Goal: Information Seeking & Learning: Learn about a topic

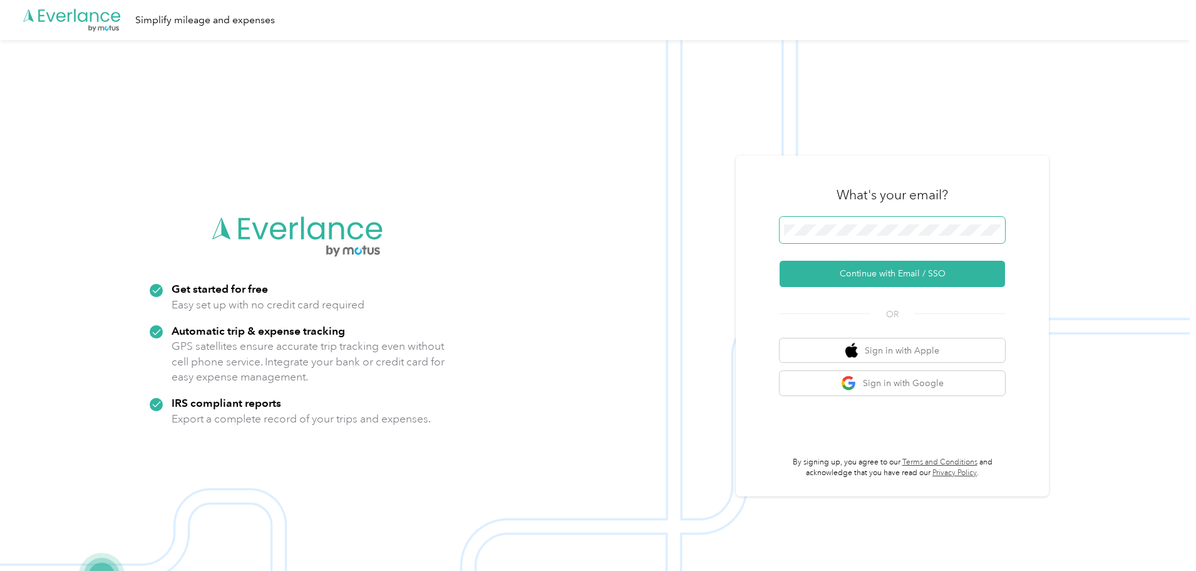
click at [862, 224] on span at bounding box center [892, 230] width 225 height 26
click at [899, 270] on button "Continue with Email / SSO" at bounding box center [892, 274] width 225 height 26
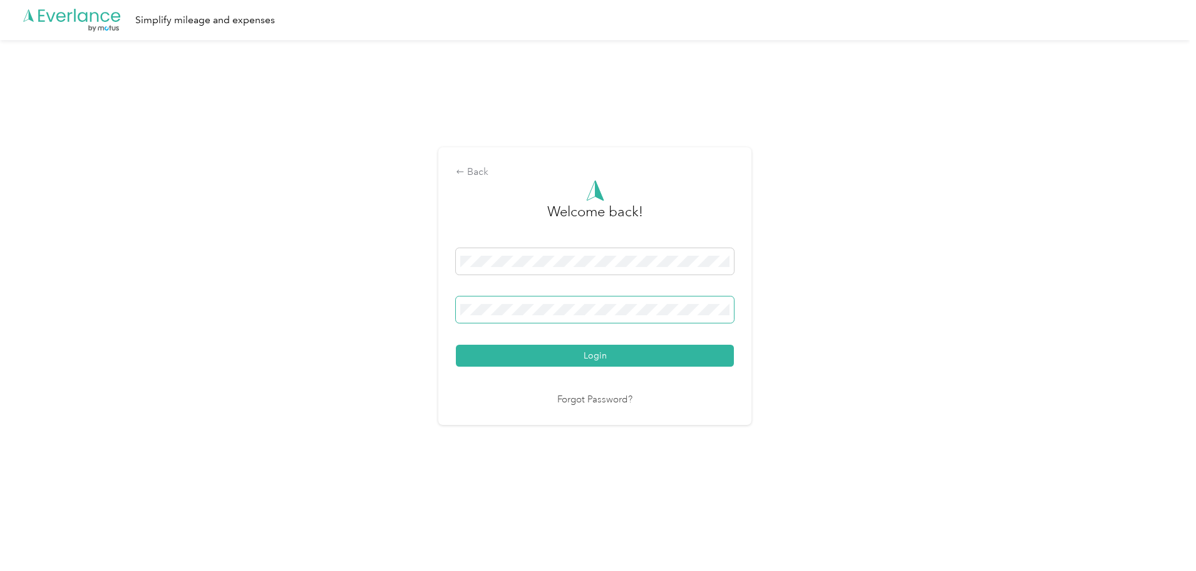
click at [456, 344] on button "Login" at bounding box center [595, 355] width 278 height 22
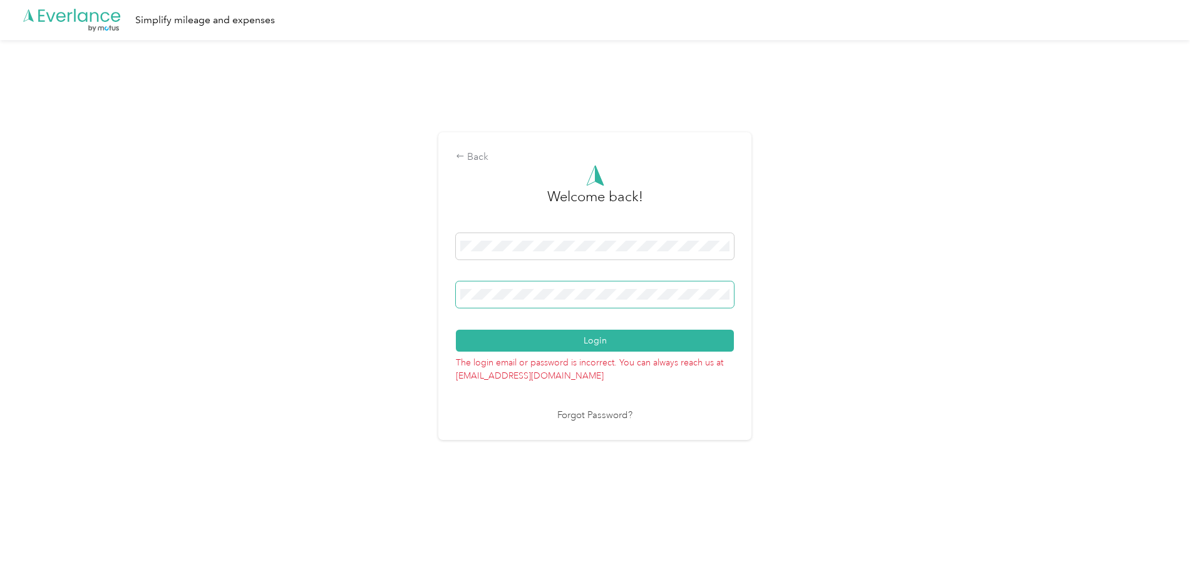
click at [456, 329] on button "Login" at bounding box center [595, 340] width 278 height 22
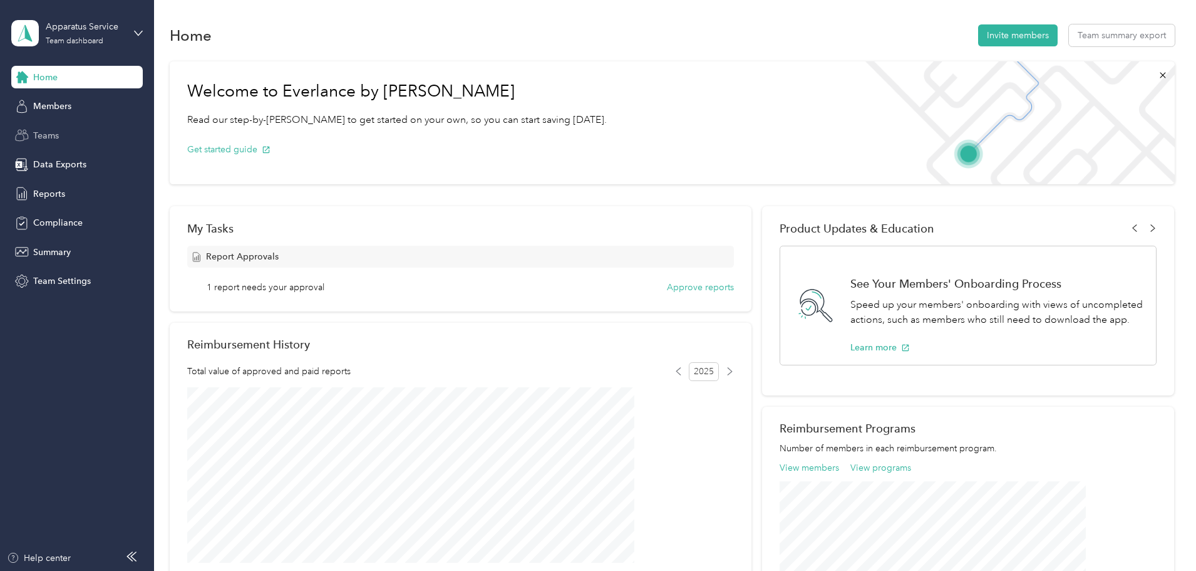
click at [60, 141] on div "Teams" at bounding box center [77, 135] width 132 height 23
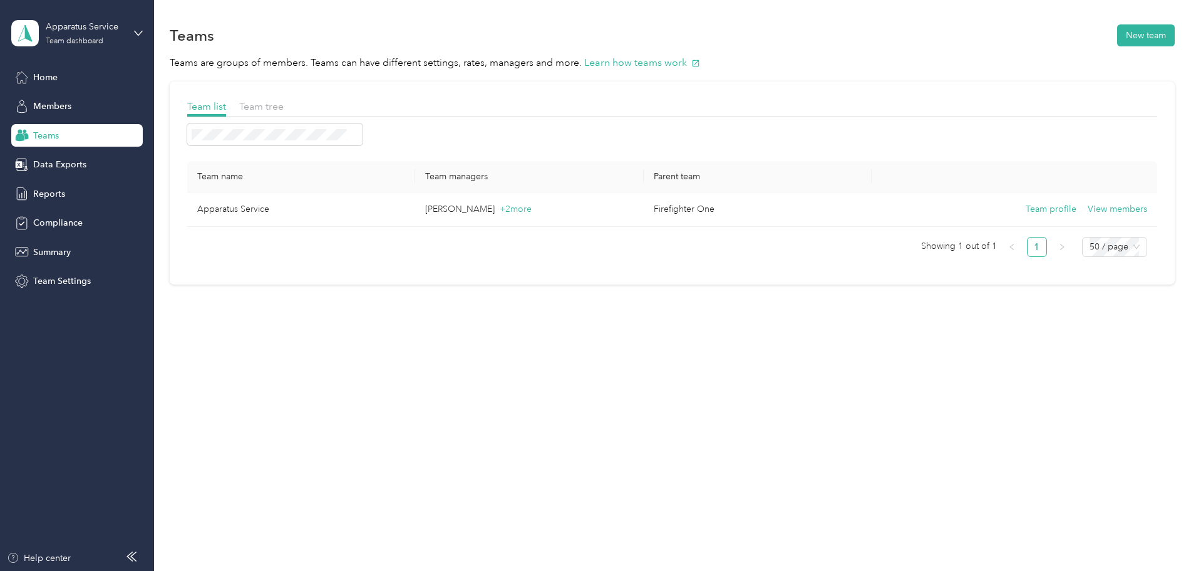
click at [284, 100] on div "Team tree" at bounding box center [261, 107] width 44 height 16
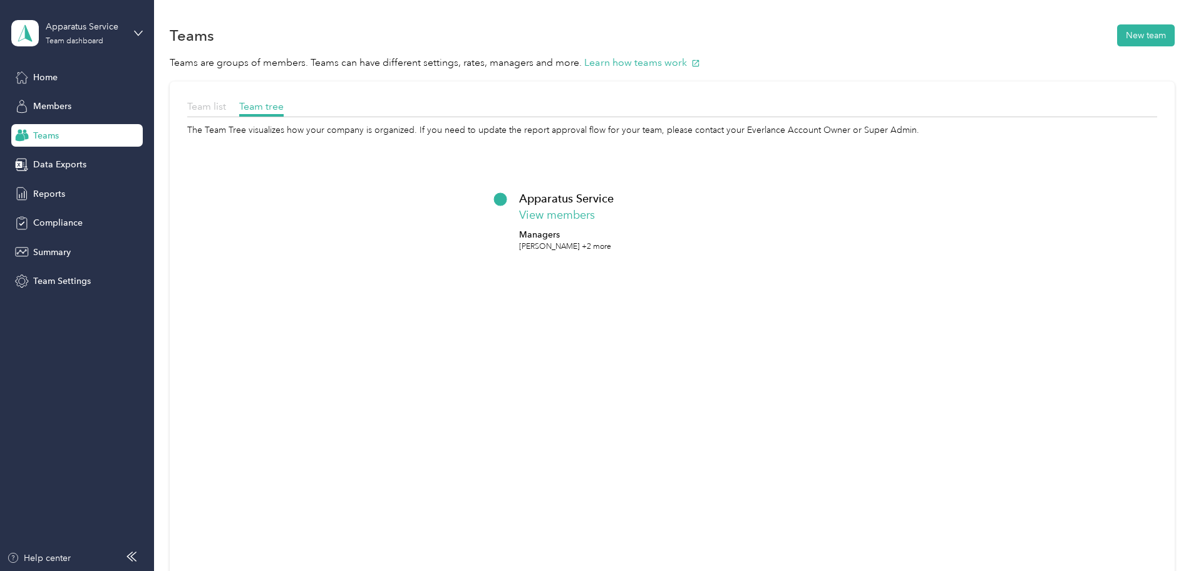
click at [226, 108] on span "Team list" at bounding box center [206, 106] width 39 height 12
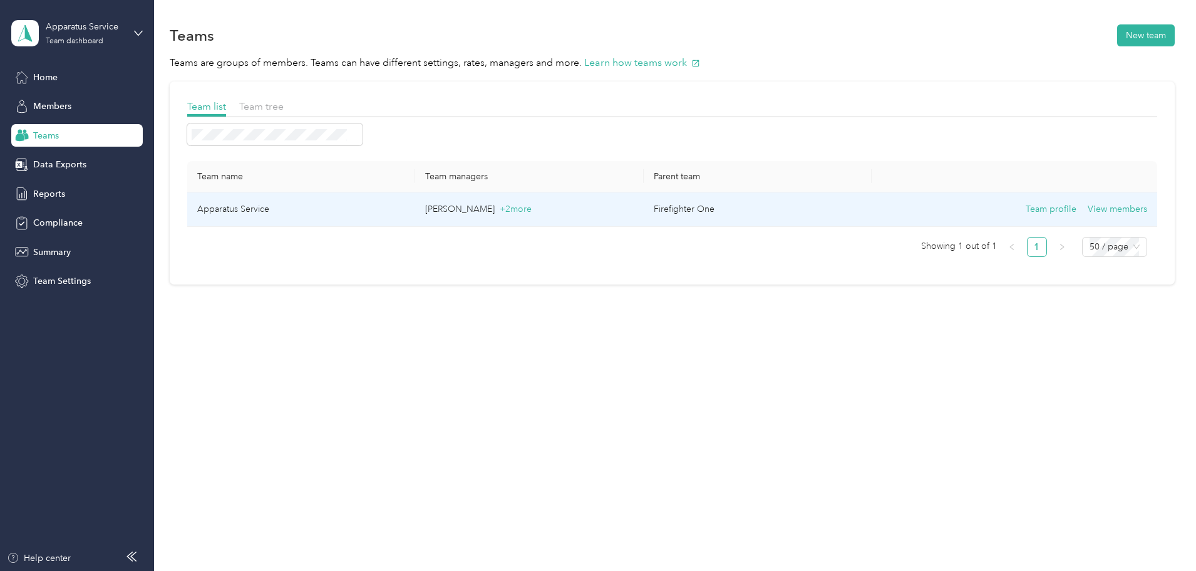
click at [349, 210] on td "Apparatus Service" at bounding box center [301, 209] width 228 height 34
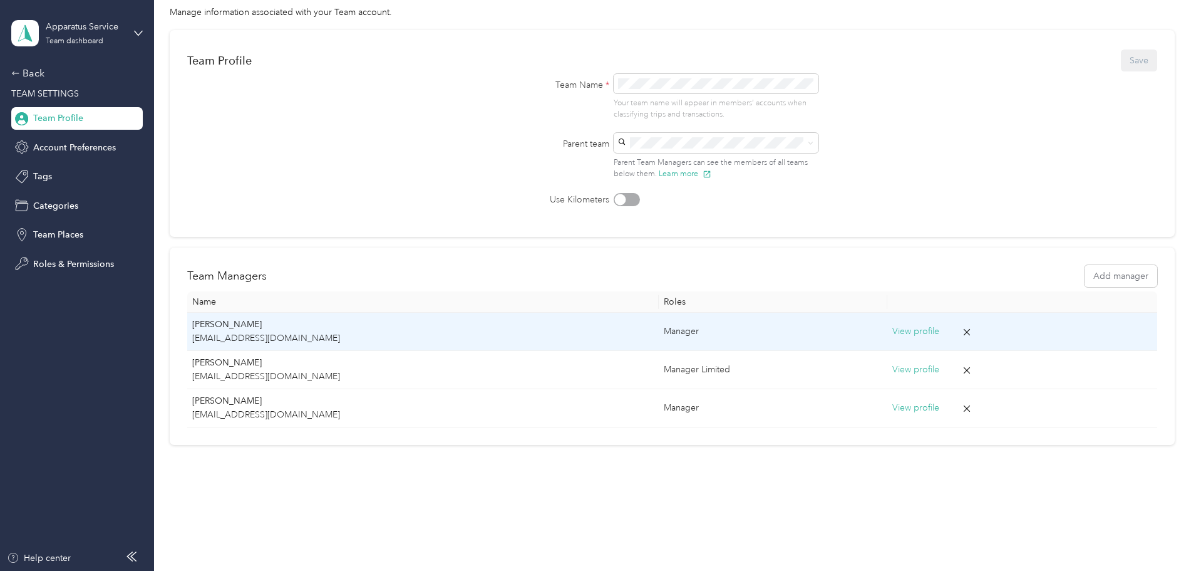
scroll to position [76, 0]
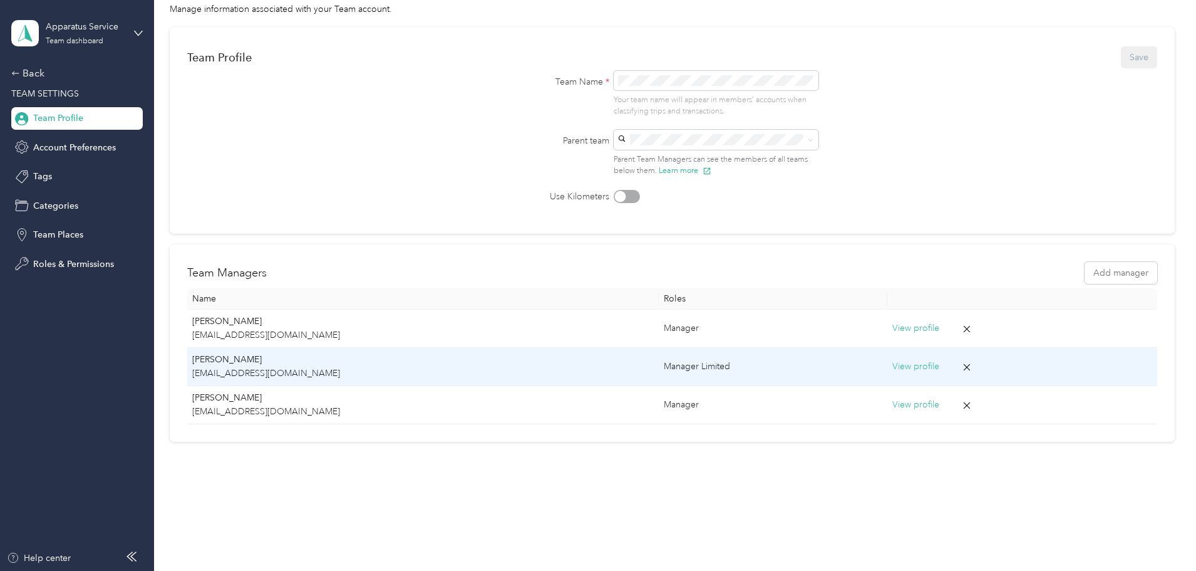
click at [384, 373] on p "[EMAIL_ADDRESS][DOMAIN_NAME]" at bounding box center [423, 373] width 462 height 14
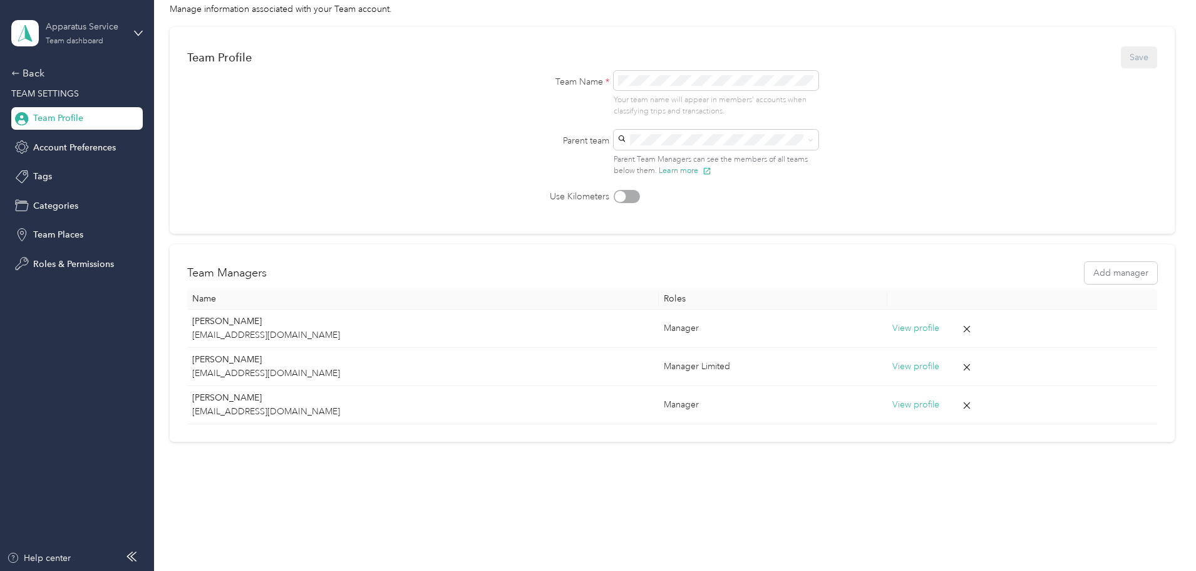
click at [65, 38] on div "Team dashboard" at bounding box center [75, 42] width 58 height 8
click at [67, 108] on div "Team dashboard" at bounding box center [143, 103] width 246 height 22
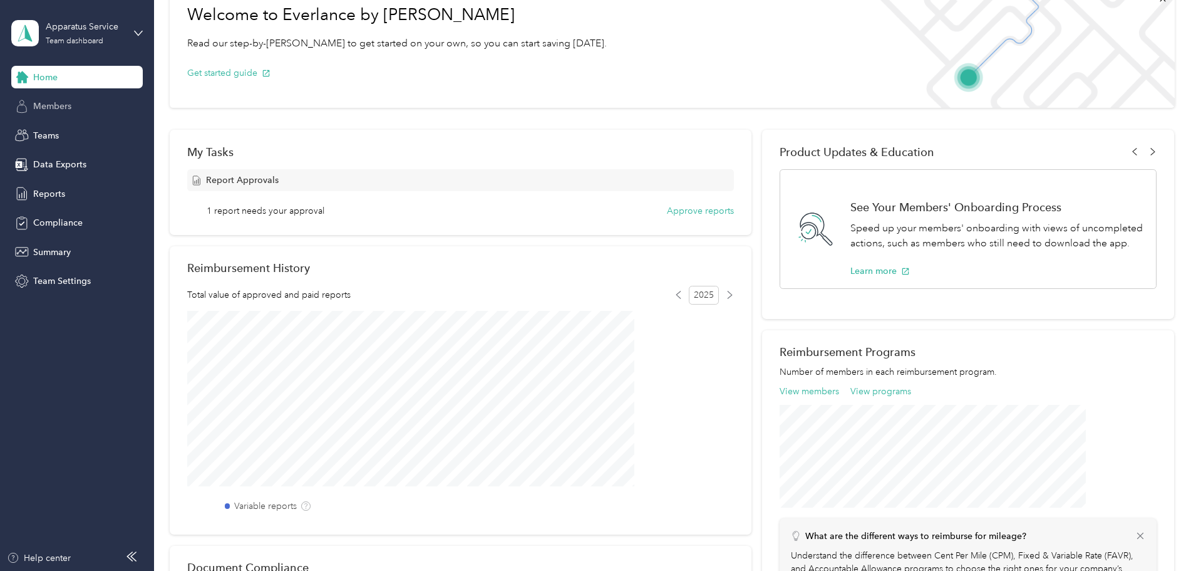
click at [59, 106] on span "Members" at bounding box center [52, 106] width 38 height 13
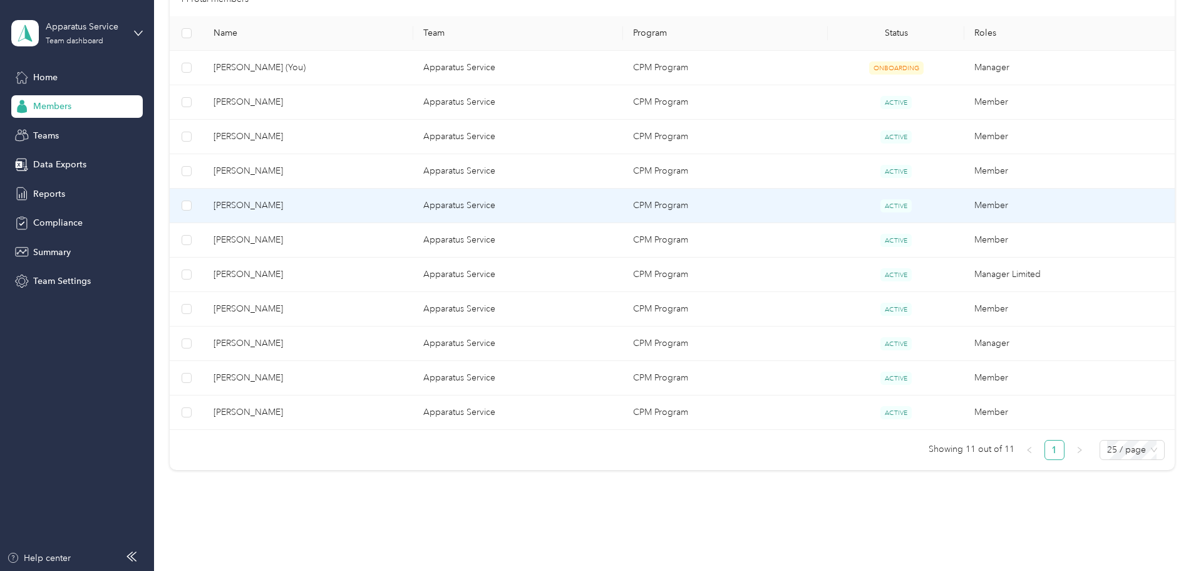
scroll to position [313, 0]
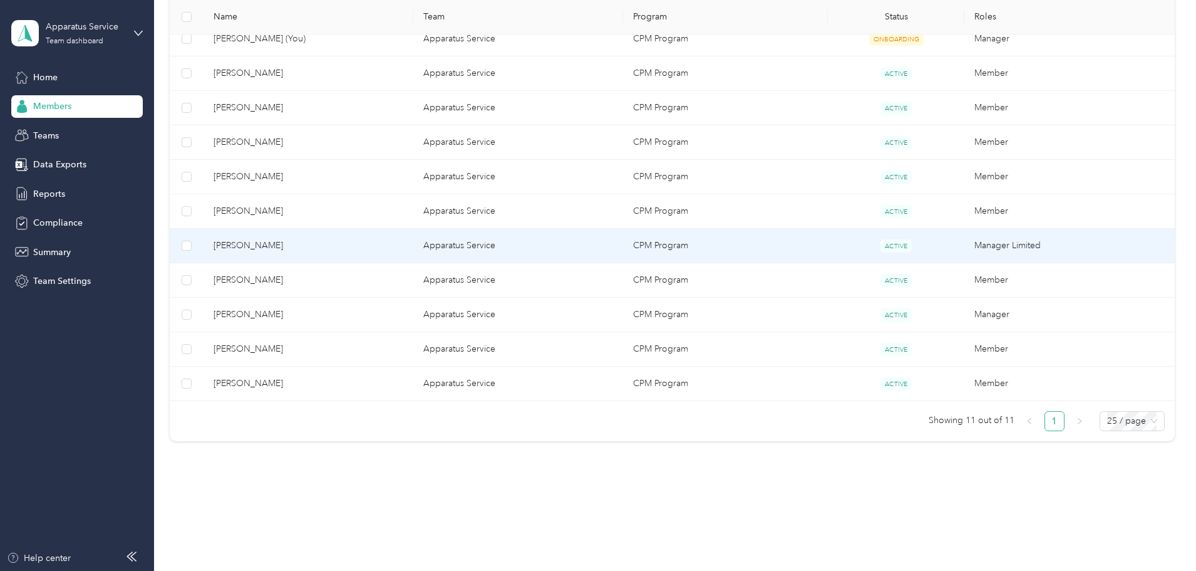
click at [362, 244] on span "[PERSON_NAME]" at bounding box center [309, 246] width 190 height 14
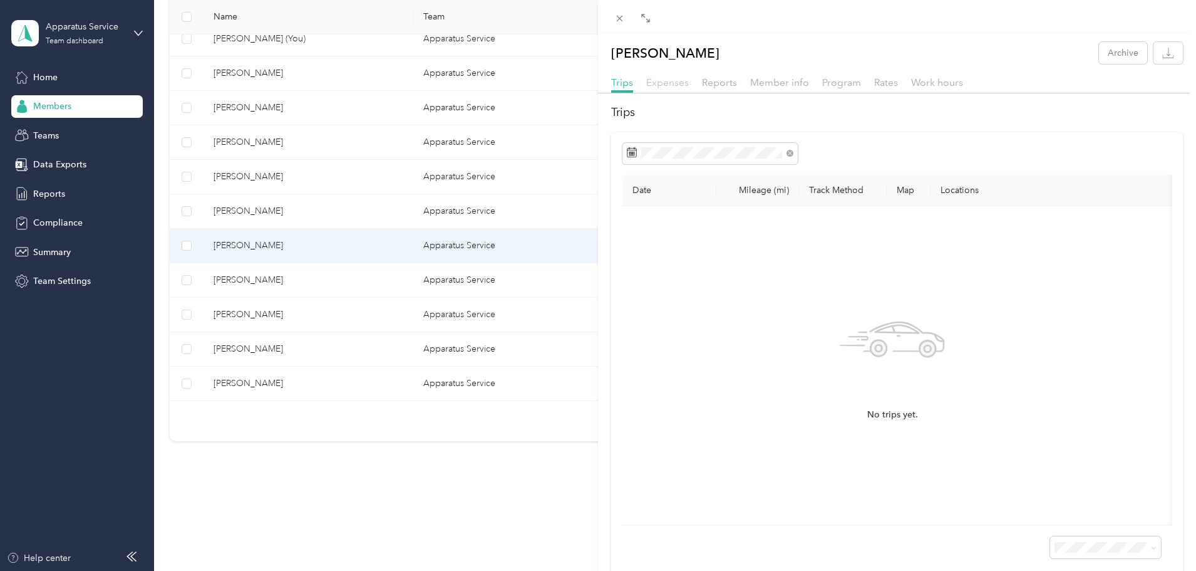
click at [671, 79] on span "Expenses" at bounding box center [667, 82] width 43 height 12
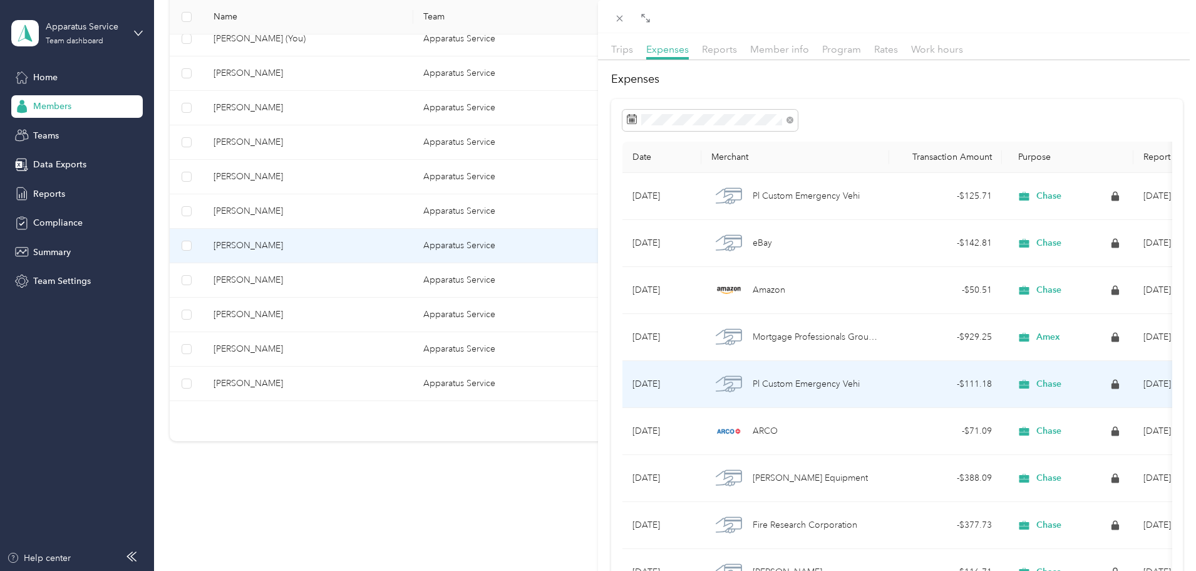
scroll to position [63, 0]
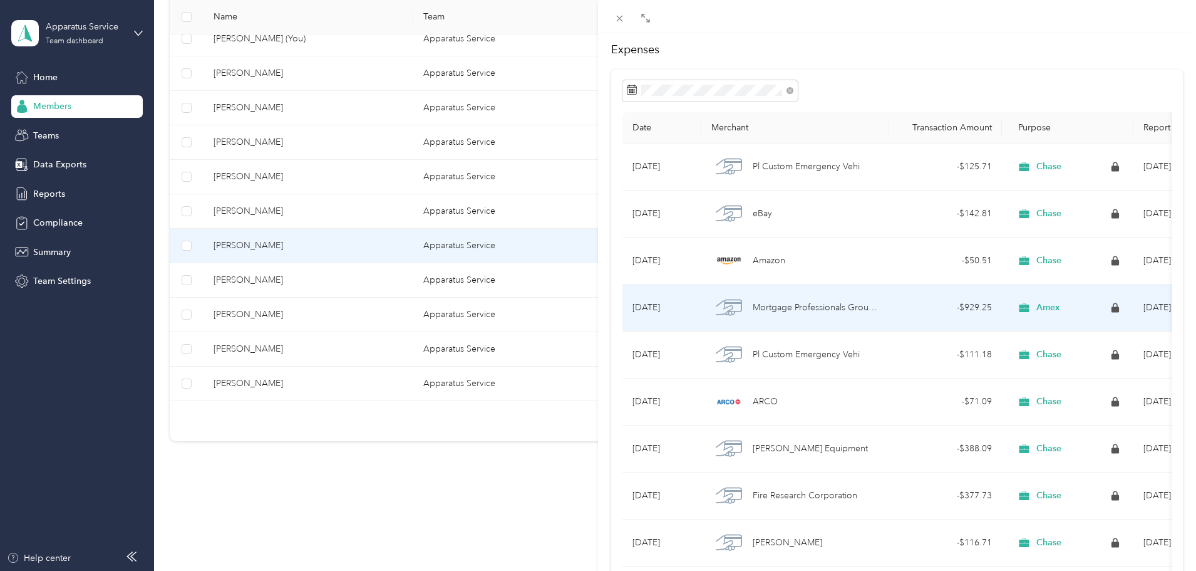
click at [753, 305] on span "Mortgage Professionals Group Inc" at bounding box center [816, 308] width 127 height 14
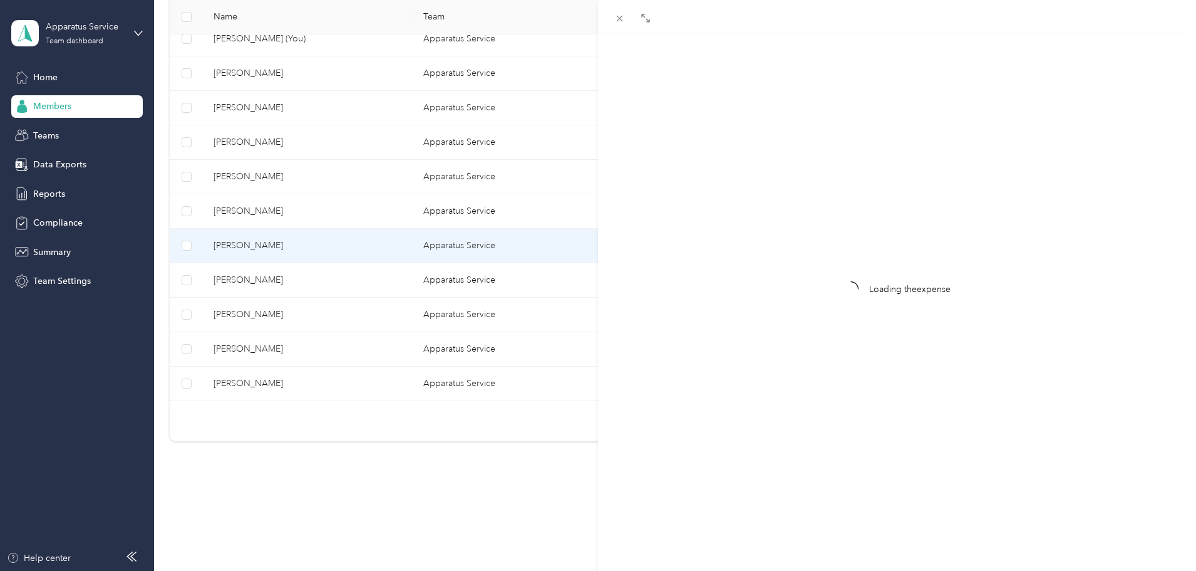
scroll to position [16, 0]
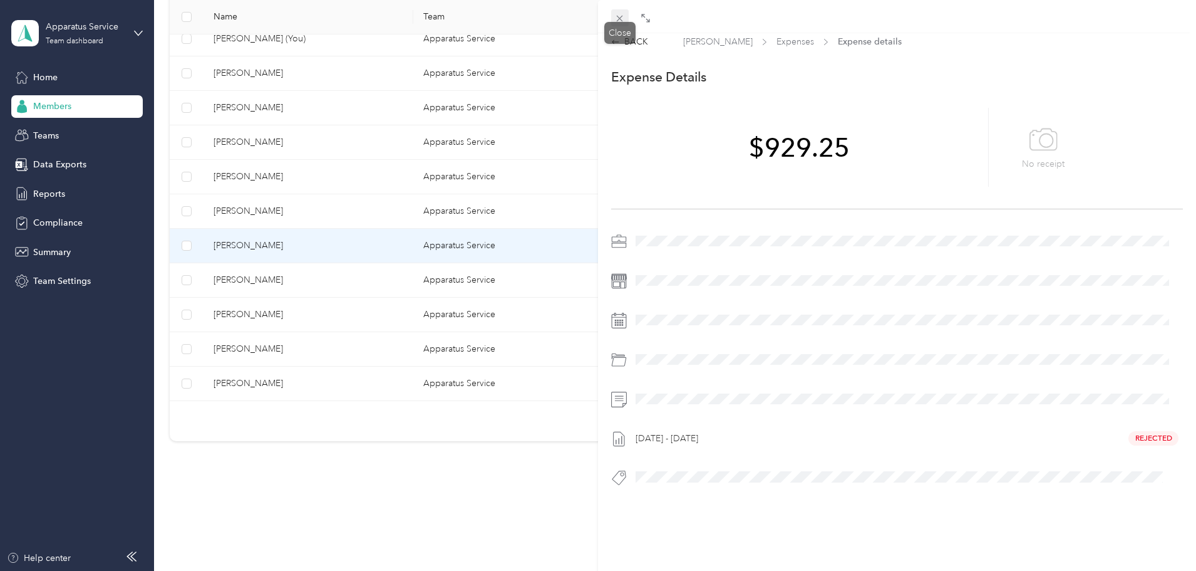
click at [616, 18] on icon at bounding box center [619, 18] width 11 height 11
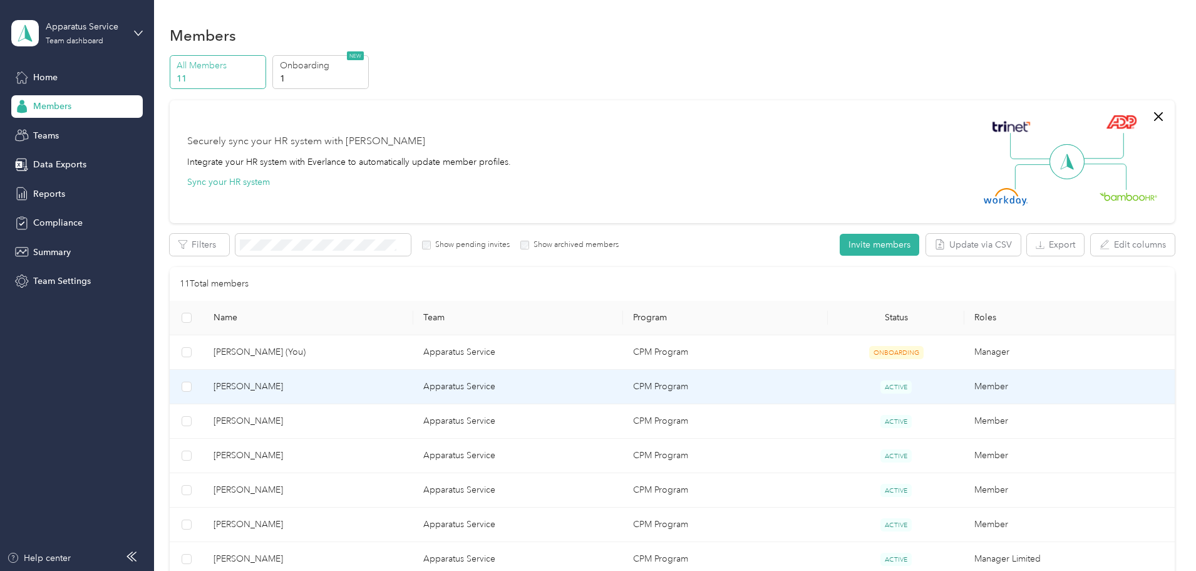
scroll to position [125, 0]
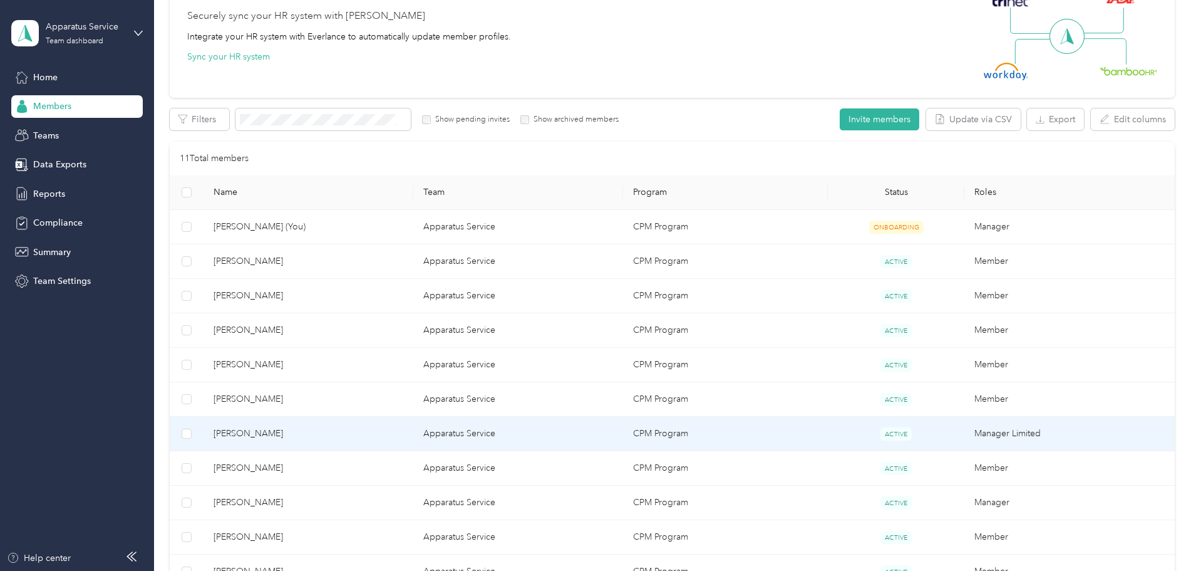
click at [326, 439] on span "[PERSON_NAME]" at bounding box center [309, 434] width 190 height 14
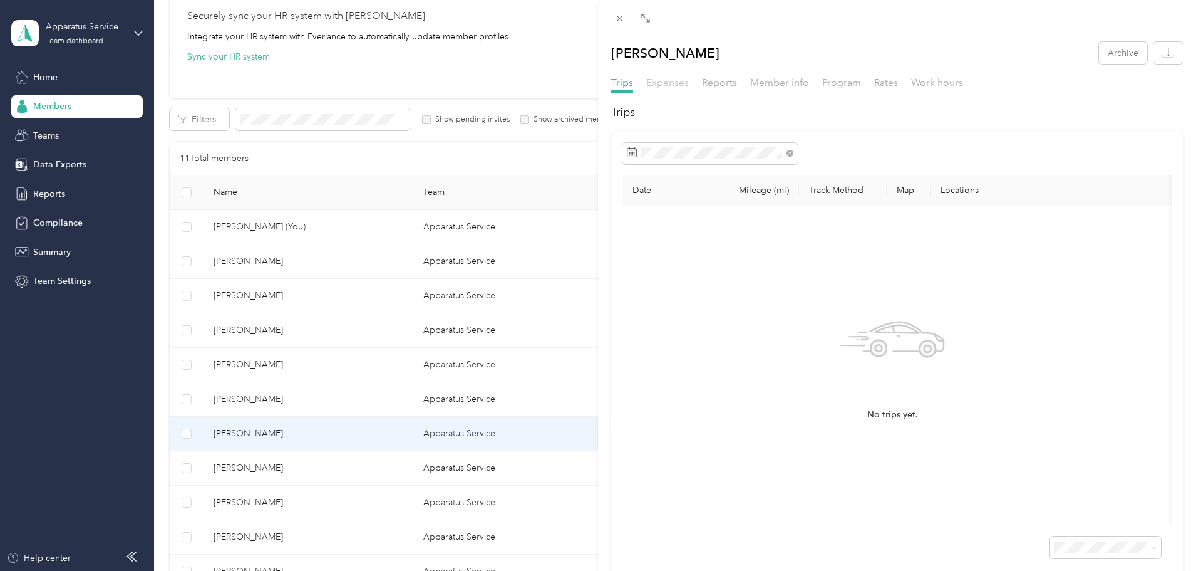
click at [678, 79] on span "Expenses" at bounding box center [667, 82] width 43 height 12
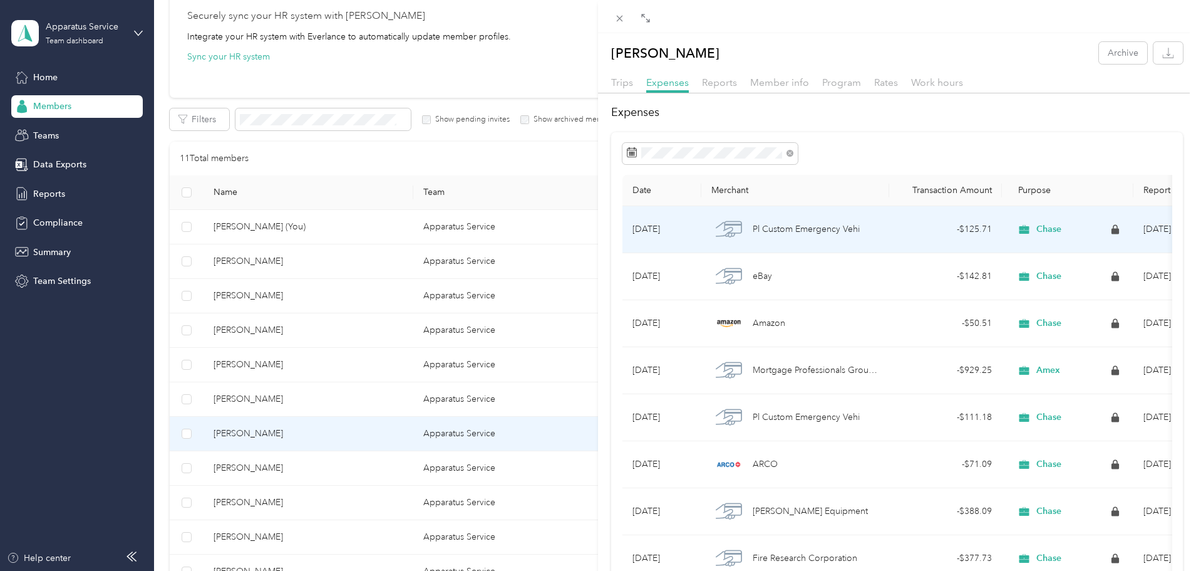
click at [824, 230] on span "Pl Custom Emergency Vehi" at bounding box center [806, 229] width 107 height 14
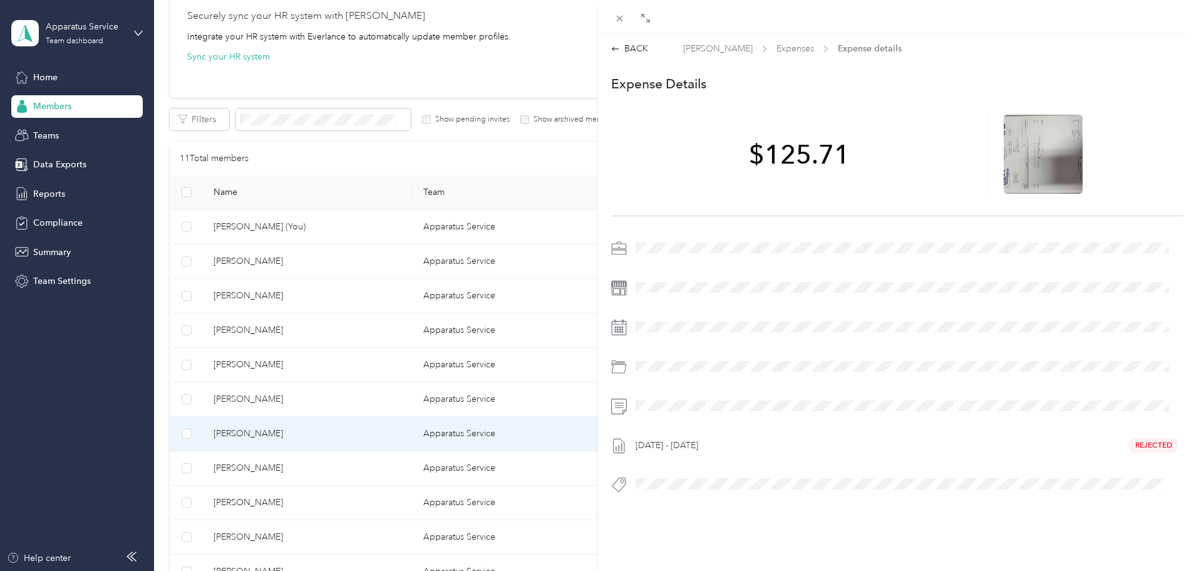
click at [721, 119] on div "$125.71" at bounding box center [800, 154] width 378 height 79
click at [638, 54] on div "BACK" at bounding box center [629, 48] width 37 height 13
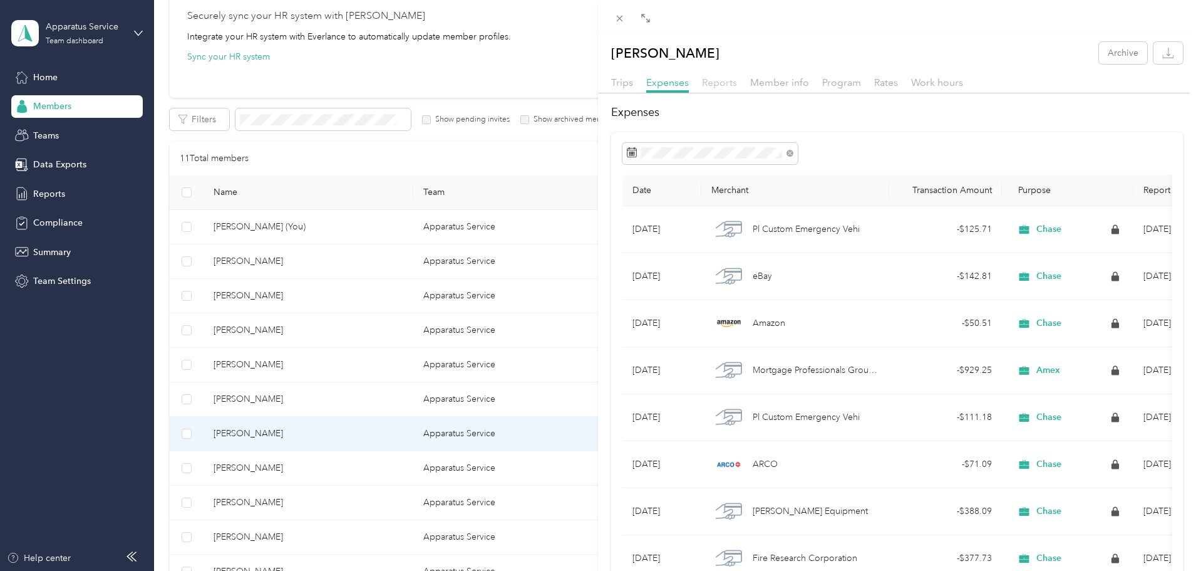
click at [716, 84] on span "Reports" at bounding box center [719, 82] width 35 height 12
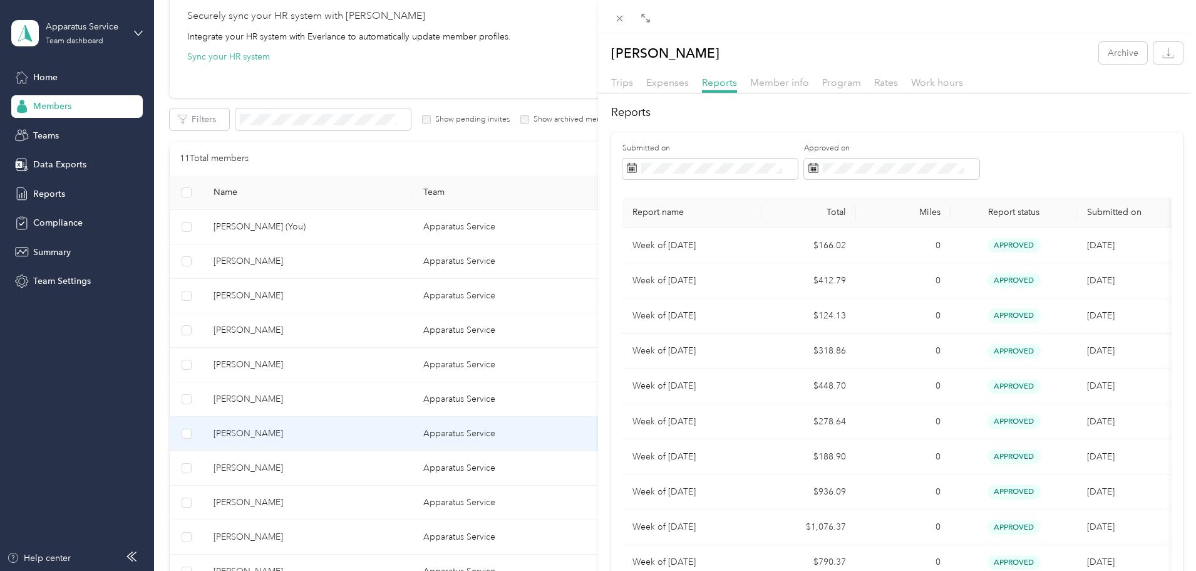
click at [658, 81] on span "Expenses" at bounding box center [667, 82] width 43 height 12
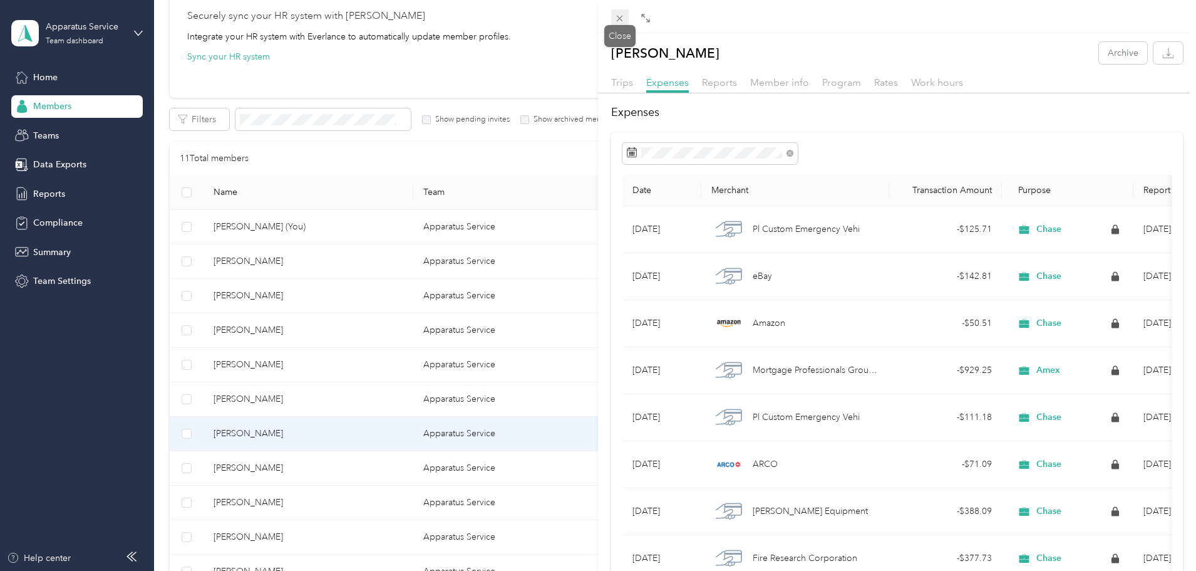
click at [621, 18] on icon at bounding box center [620, 19] width 6 height 6
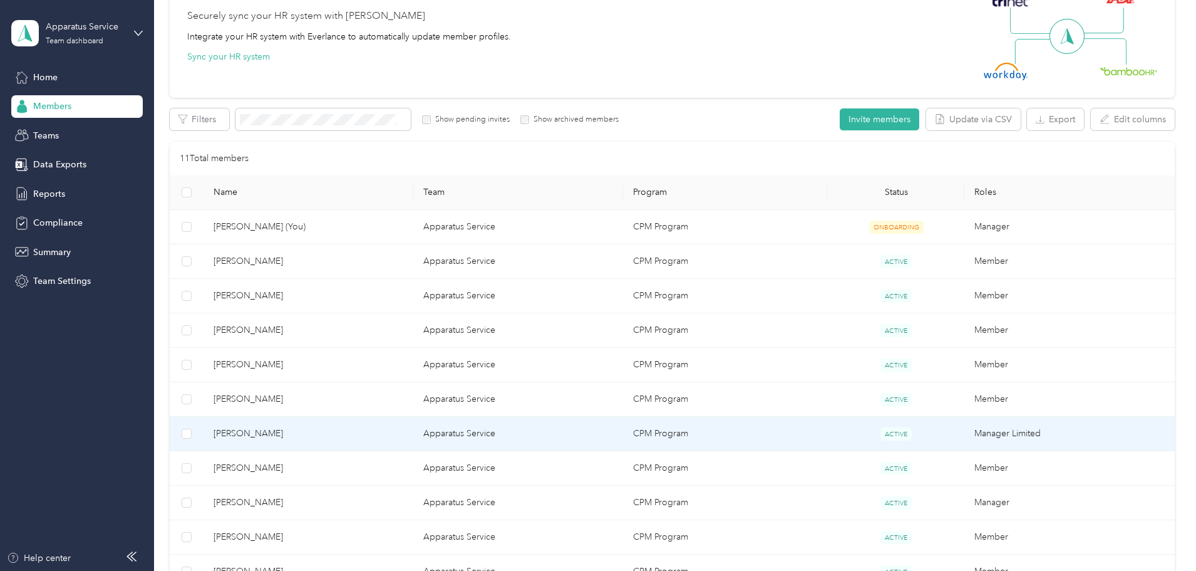
click at [333, 423] on td "[PERSON_NAME]" at bounding box center [309, 433] width 210 height 34
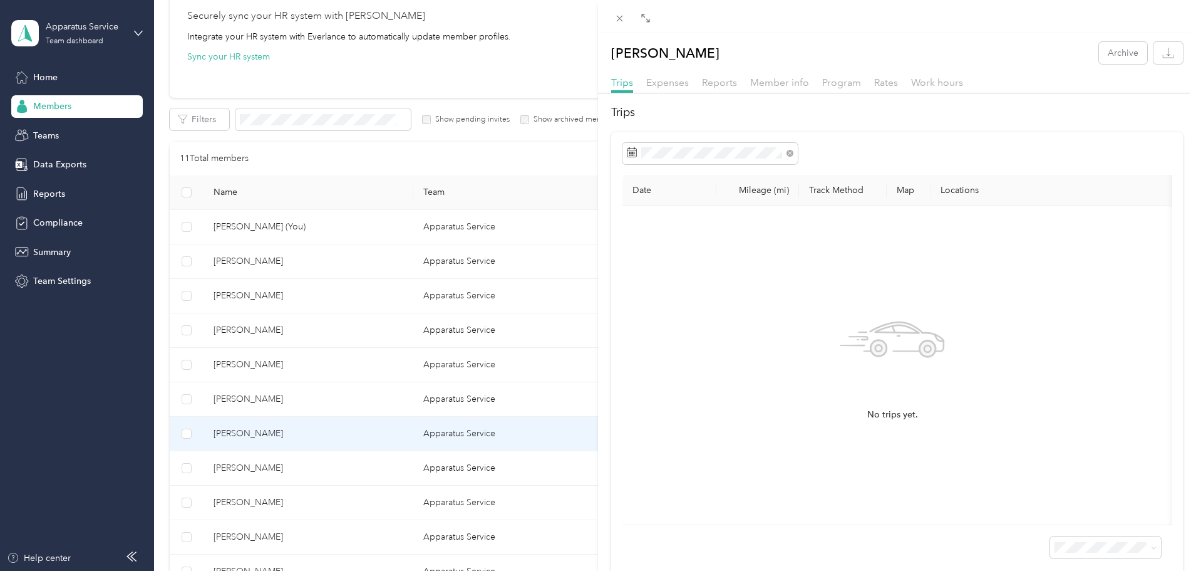
click at [525, 81] on div "[PERSON_NAME] Archive Trips Expenses Reports Member info Program Rates Work hou…" at bounding box center [598, 285] width 1196 height 571
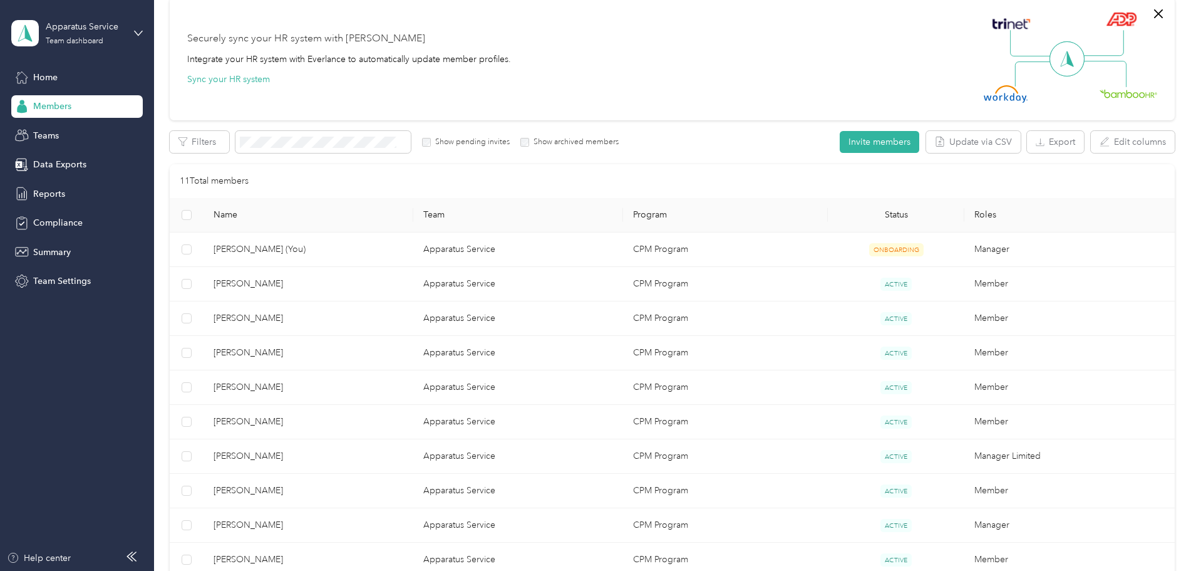
scroll to position [125, 0]
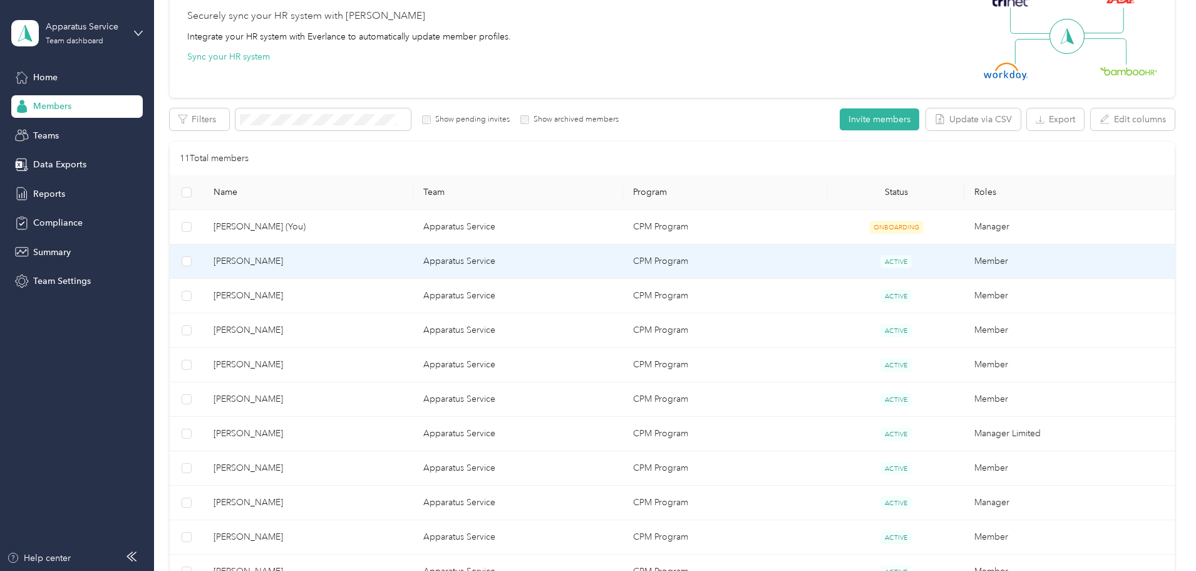
click at [384, 271] on td "[PERSON_NAME]" at bounding box center [309, 261] width 210 height 34
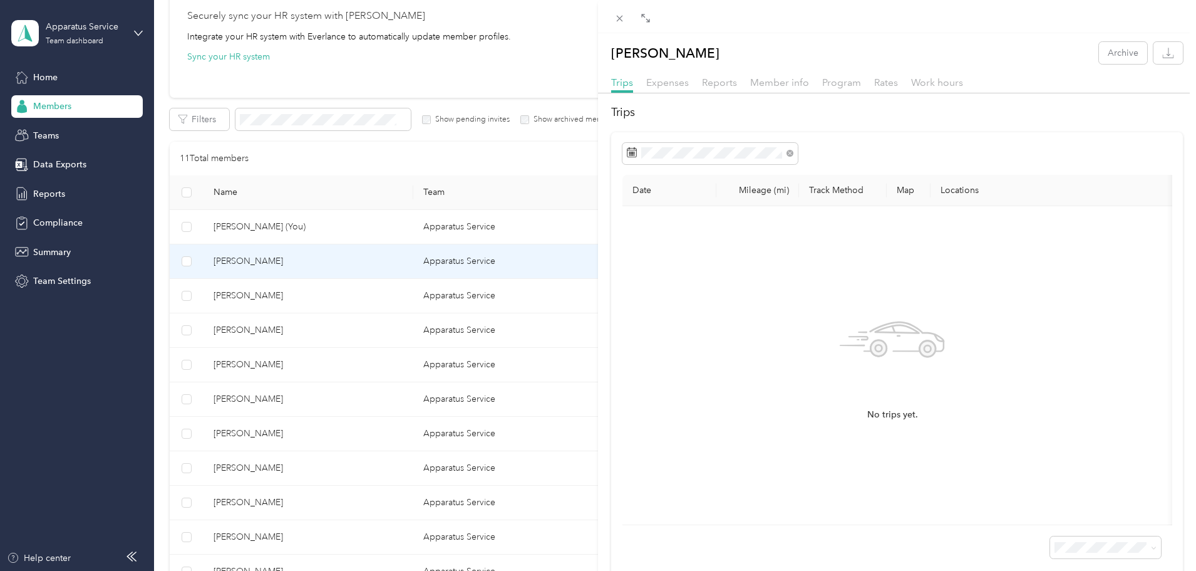
click at [621, 8] on div at bounding box center [897, 16] width 598 height 33
click at [619, 16] on icon at bounding box center [619, 18] width 11 height 11
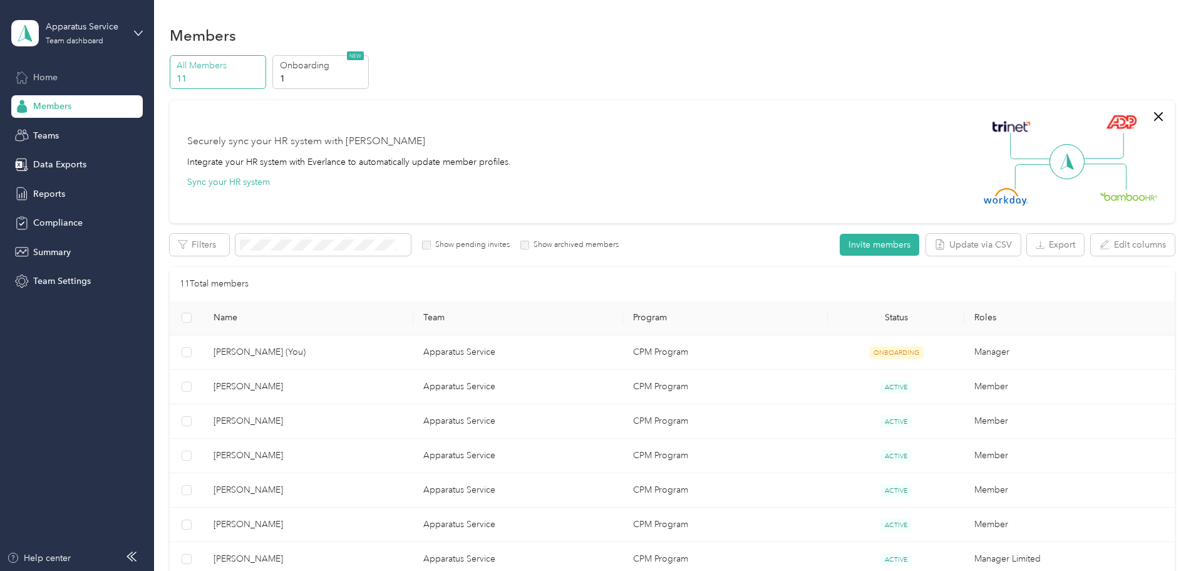
click at [48, 80] on span "Home" at bounding box center [45, 77] width 24 height 13
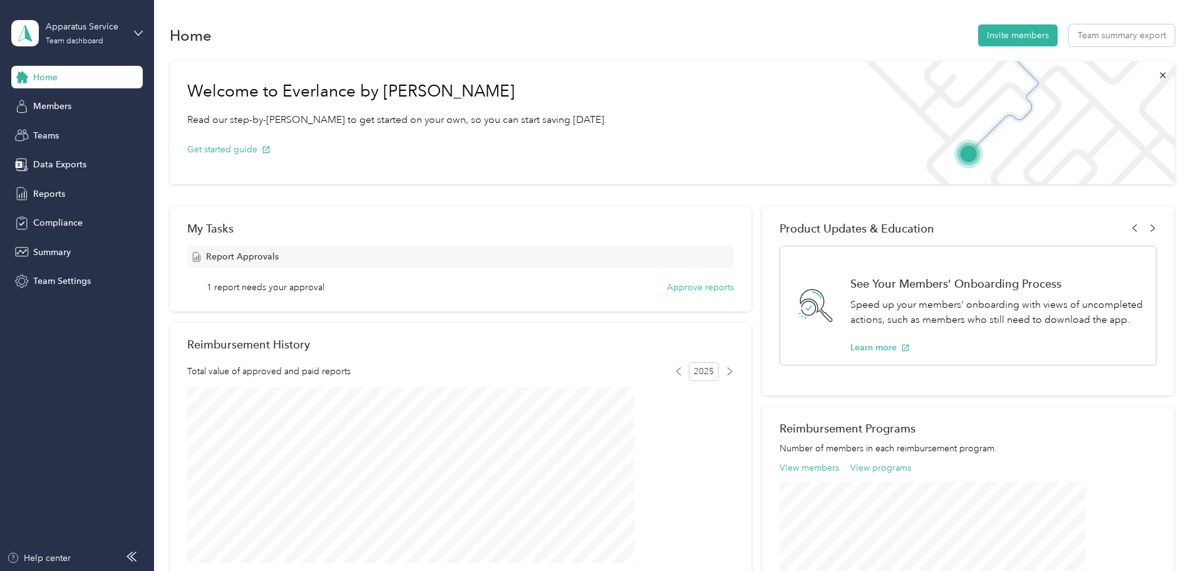
click at [39, 91] on div "Home Members Teams Data Exports Reports Compliance Summary Team Settings" at bounding box center [77, 179] width 132 height 227
click at [65, 40] on div "Team dashboard" at bounding box center [75, 42] width 58 height 8
click at [70, 128] on div "Personal dashboard" at bounding box center [62, 126] width 79 height 13
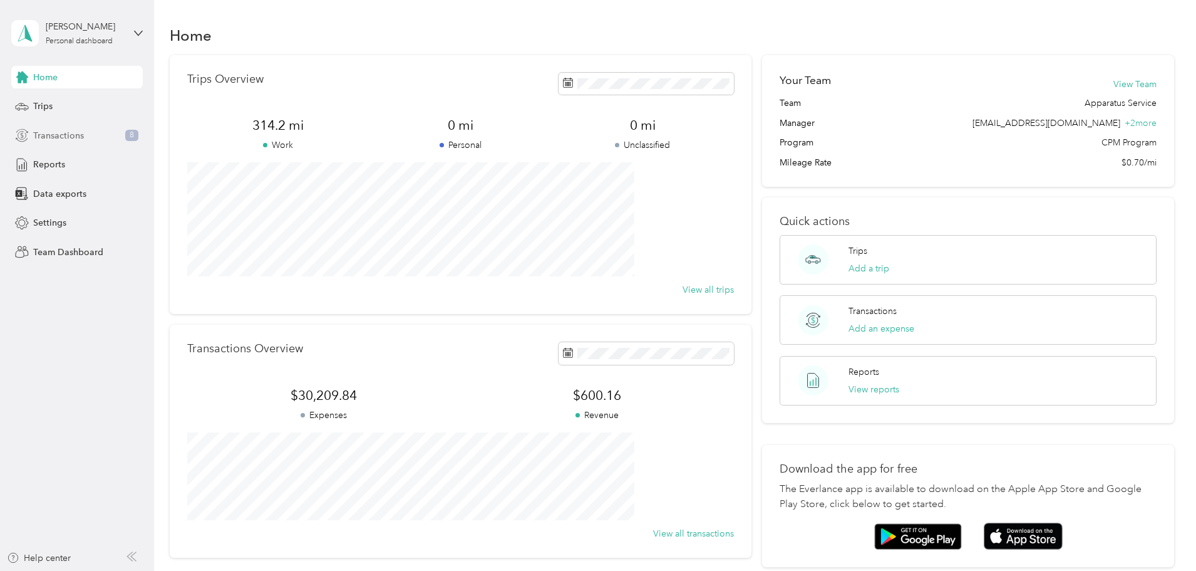
click at [60, 130] on span "Transactions" at bounding box center [58, 135] width 51 height 13
